Goal: Navigation & Orientation: Find specific page/section

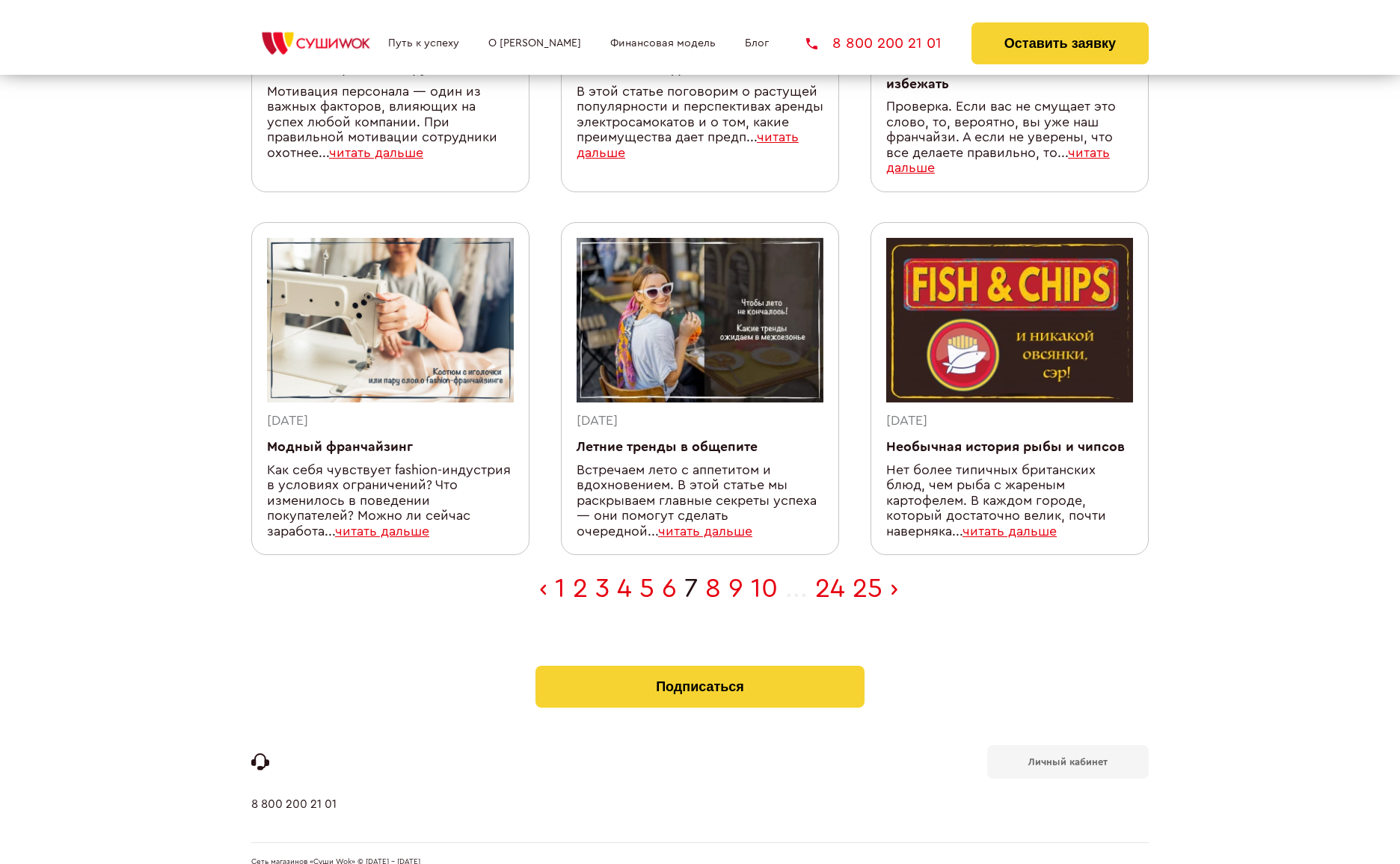
scroll to position [1142, 0]
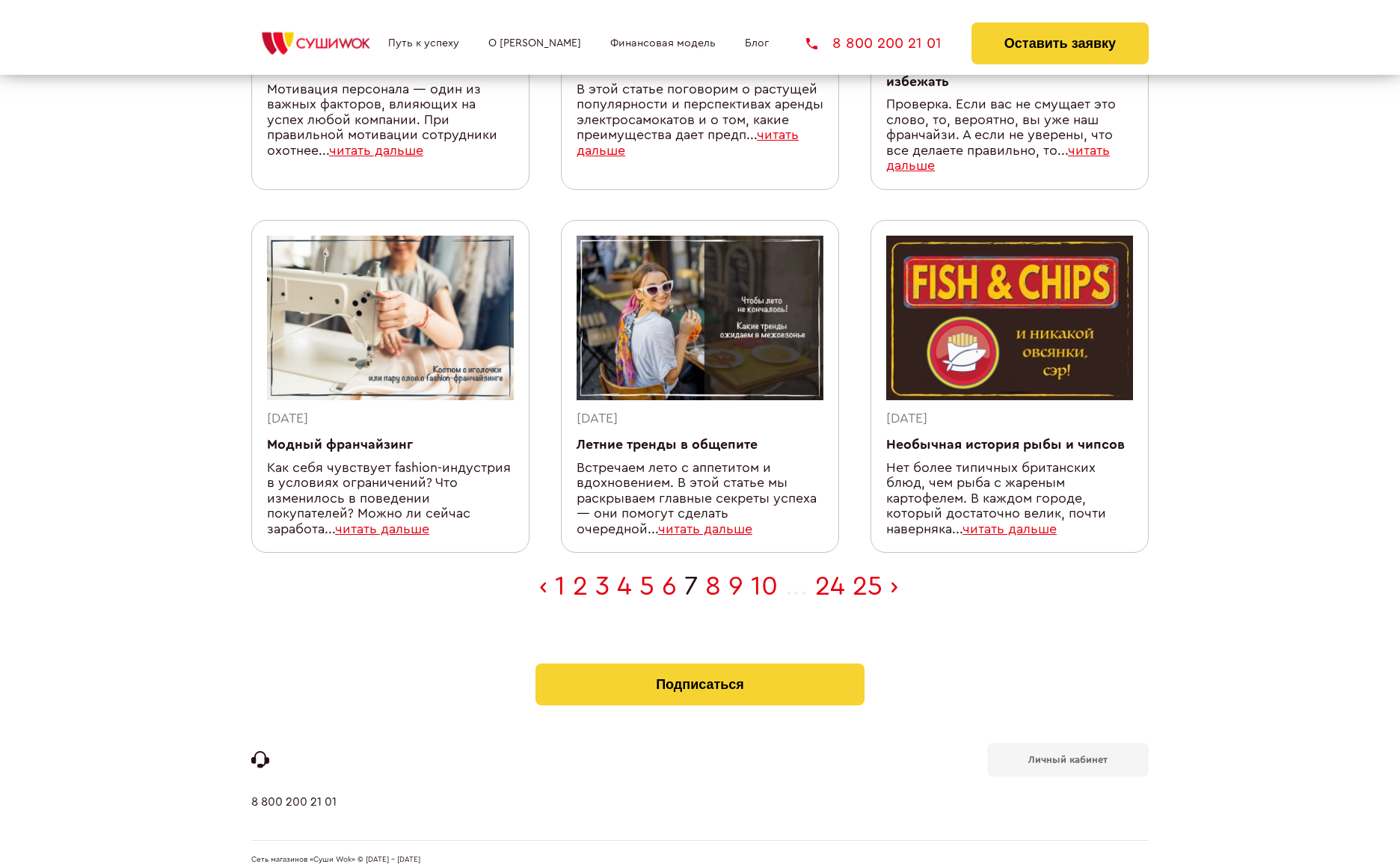
click at [558, 573] on link "1" at bounding box center [560, 586] width 11 height 27
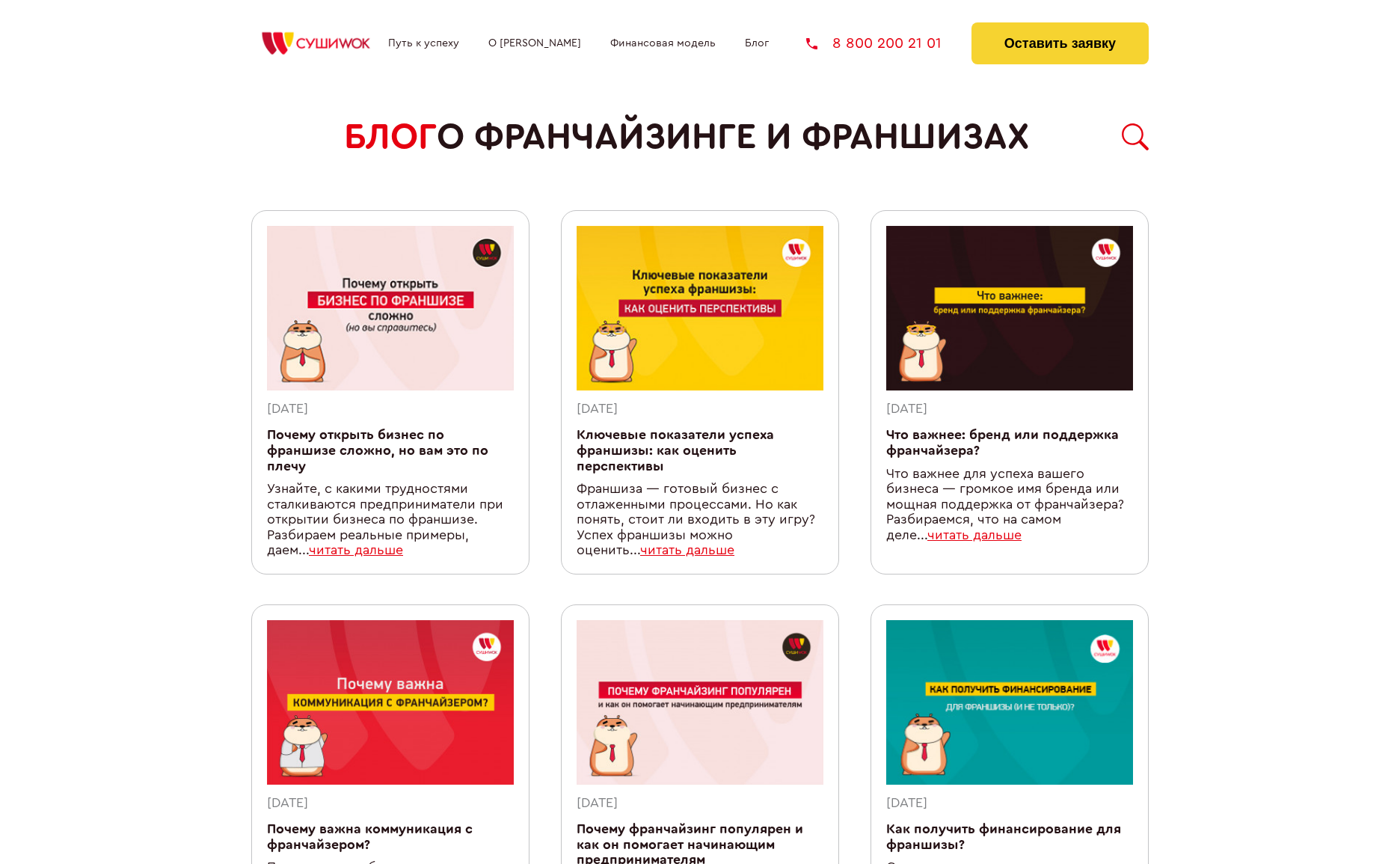
click at [511, 44] on link "О [PERSON_NAME]" at bounding box center [535, 43] width 93 height 12
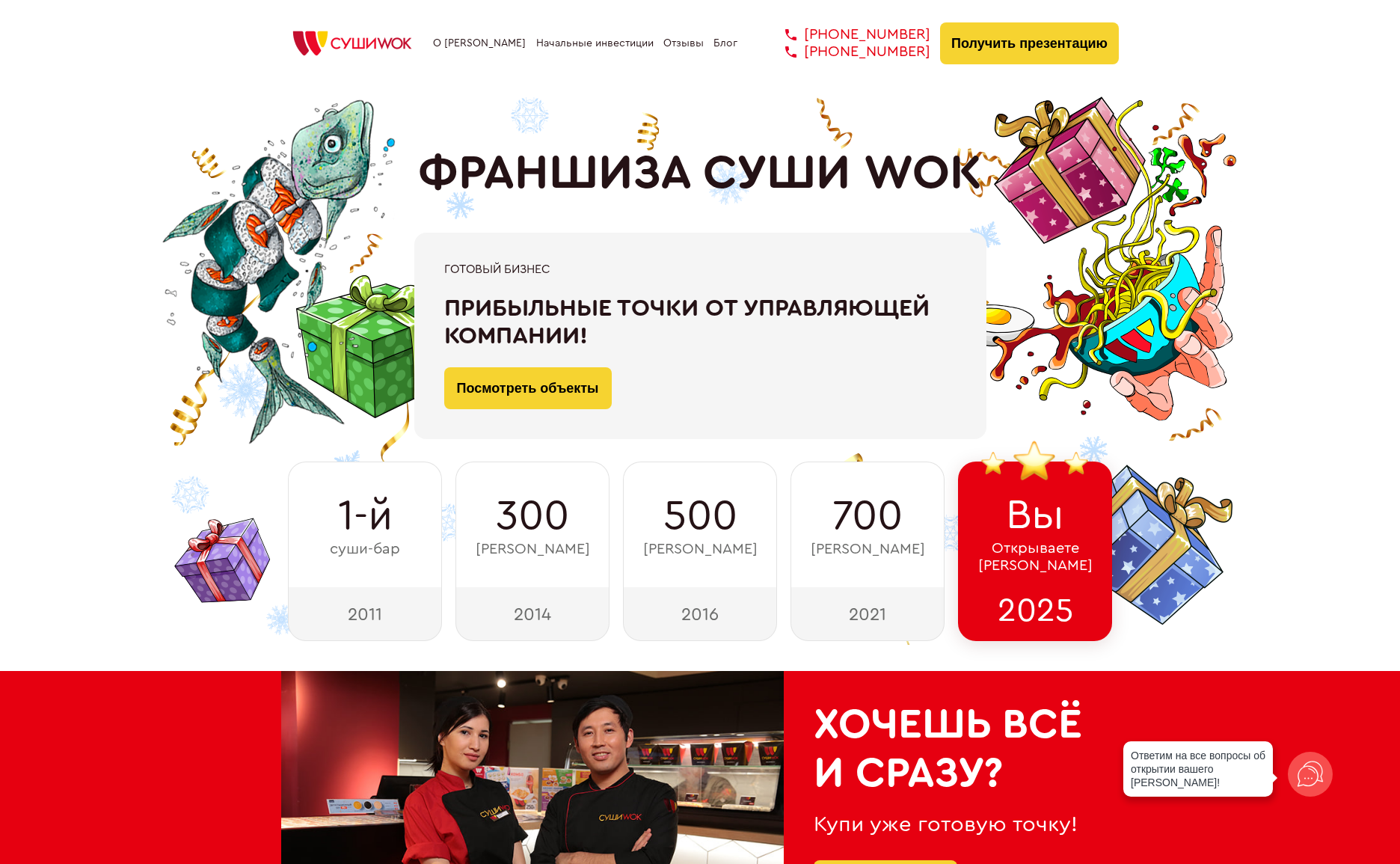
click at [724, 42] on link "Блог" at bounding box center [725, 43] width 24 height 12
click at [722, 43] on link "Блог" at bounding box center [725, 43] width 24 height 12
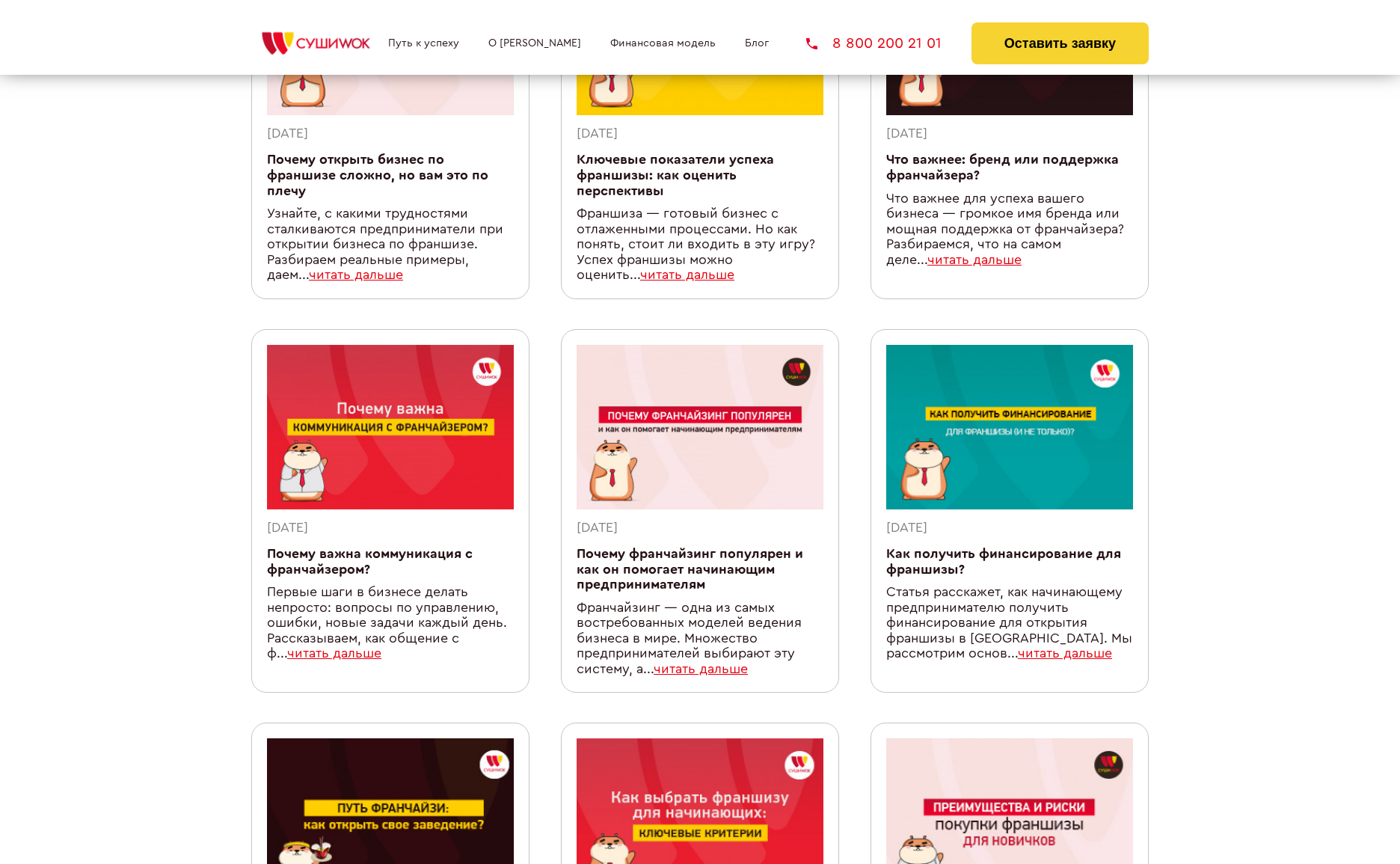
scroll to position [362, 0]
